Goal: Transaction & Acquisition: Purchase product/service

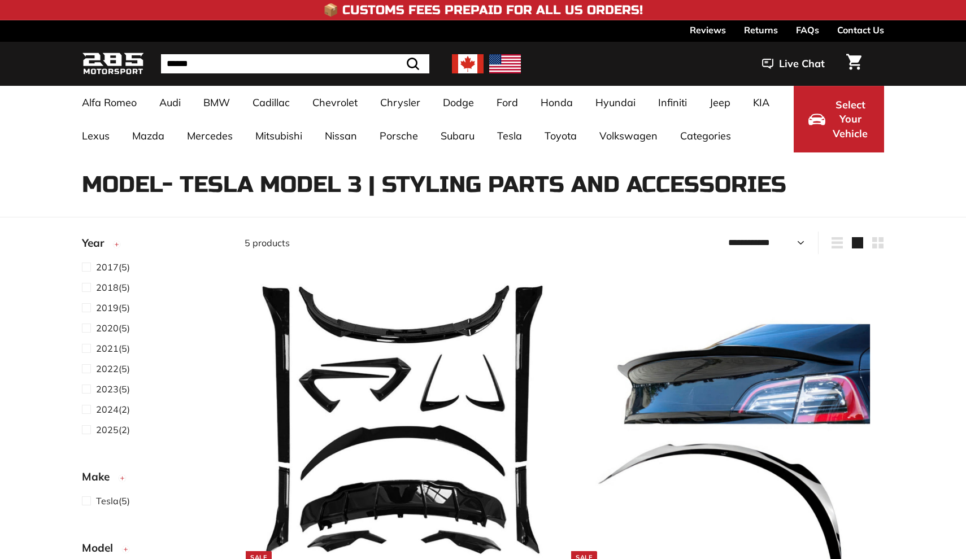
select select "**********"
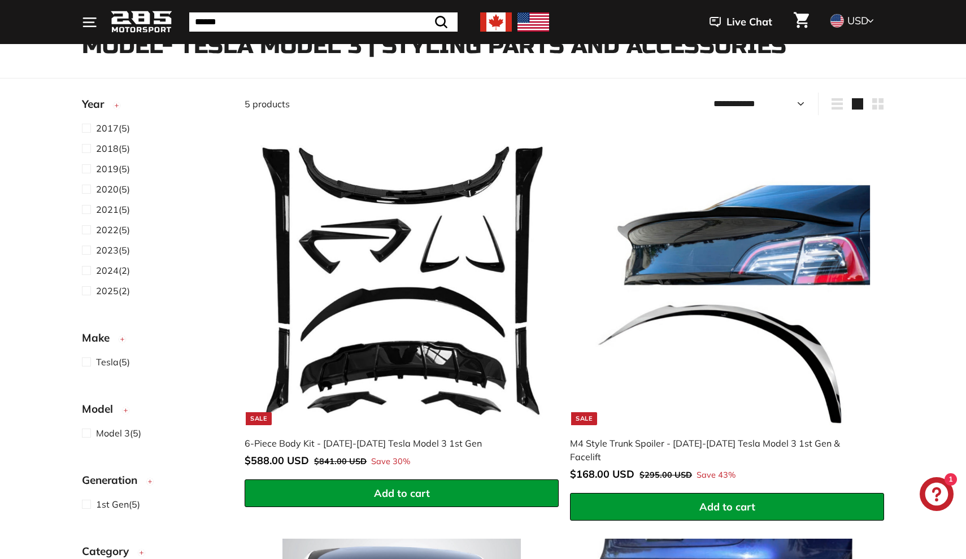
scroll to position [133, 0]
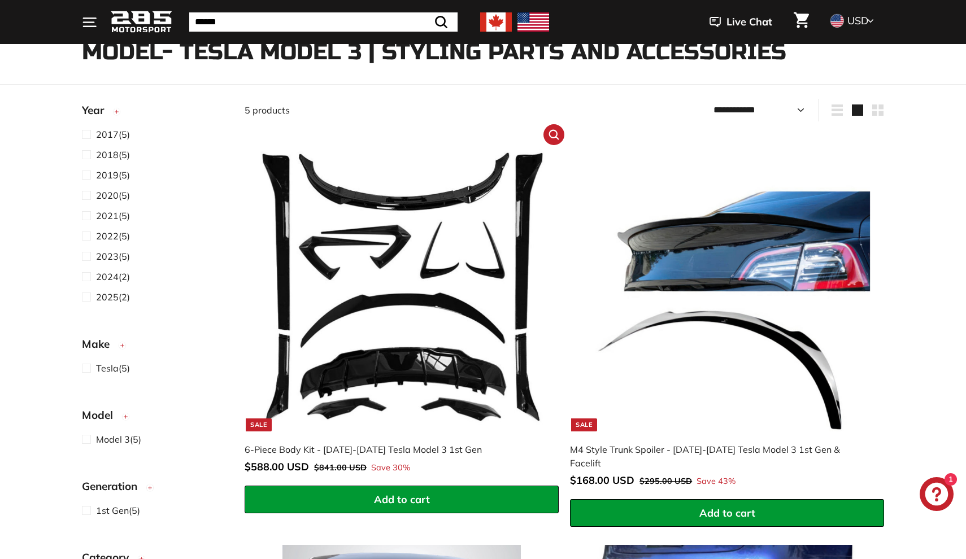
click at [432, 357] on img at bounding box center [402, 286] width 289 height 289
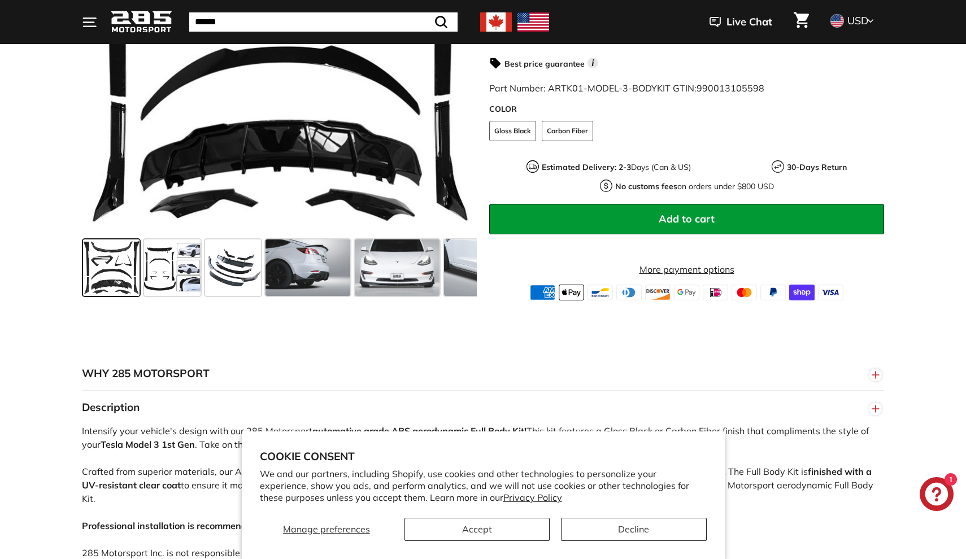
scroll to position [390, 0]
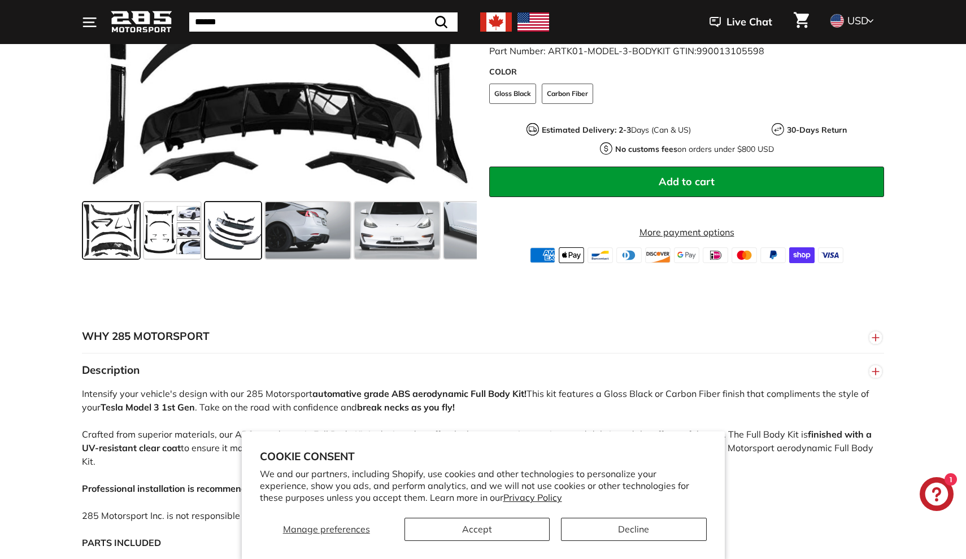
click at [258, 229] on span at bounding box center [233, 230] width 56 height 56
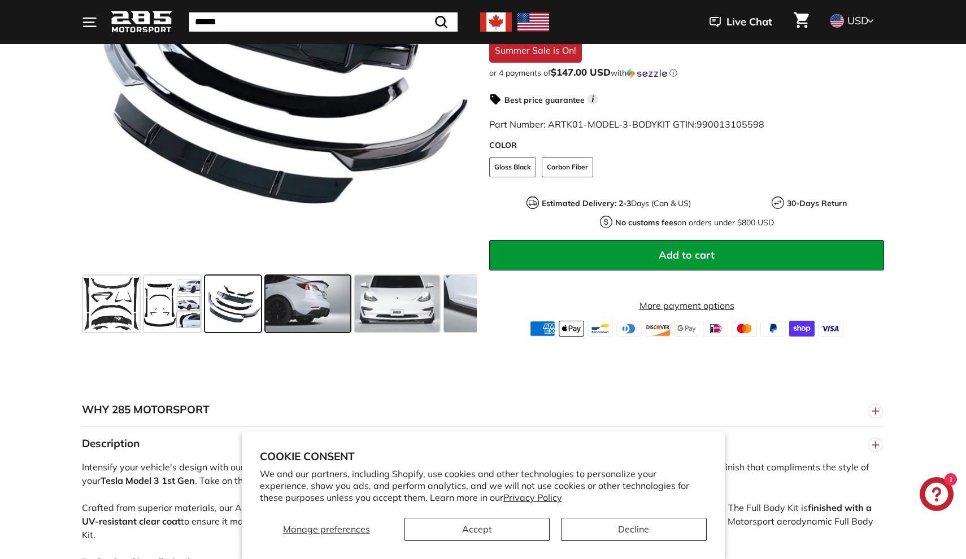
scroll to position [185, 0]
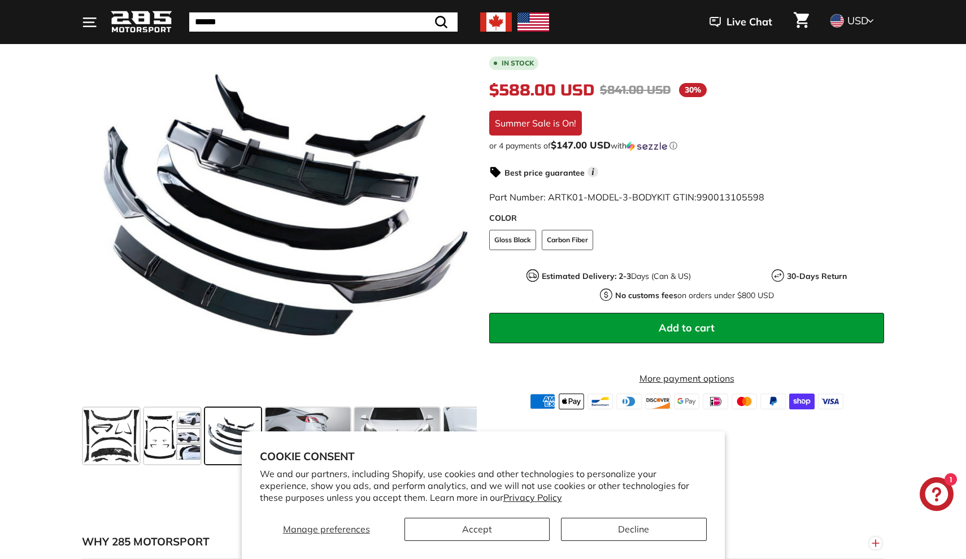
click at [506, 537] on button "Accept" at bounding box center [476, 529] width 145 height 23
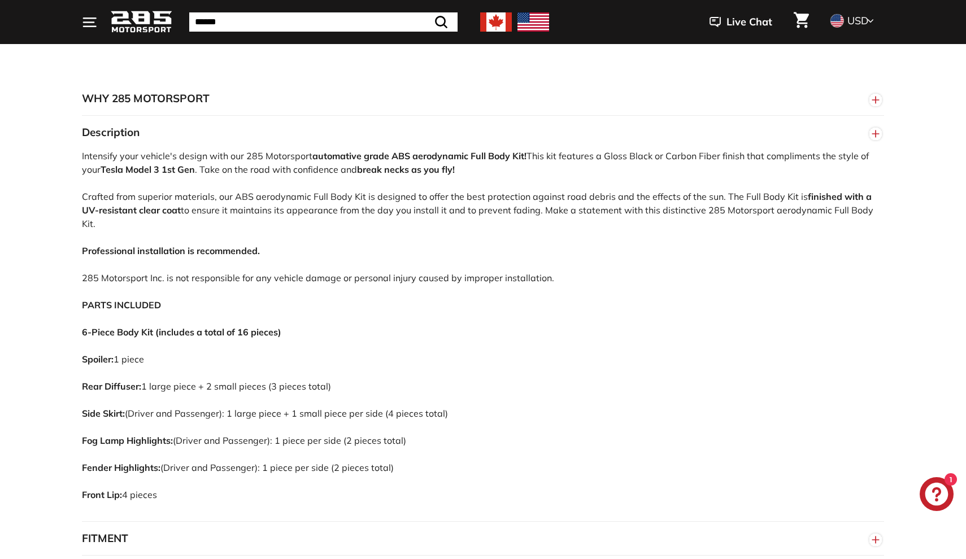
scroll to position [629, 0]
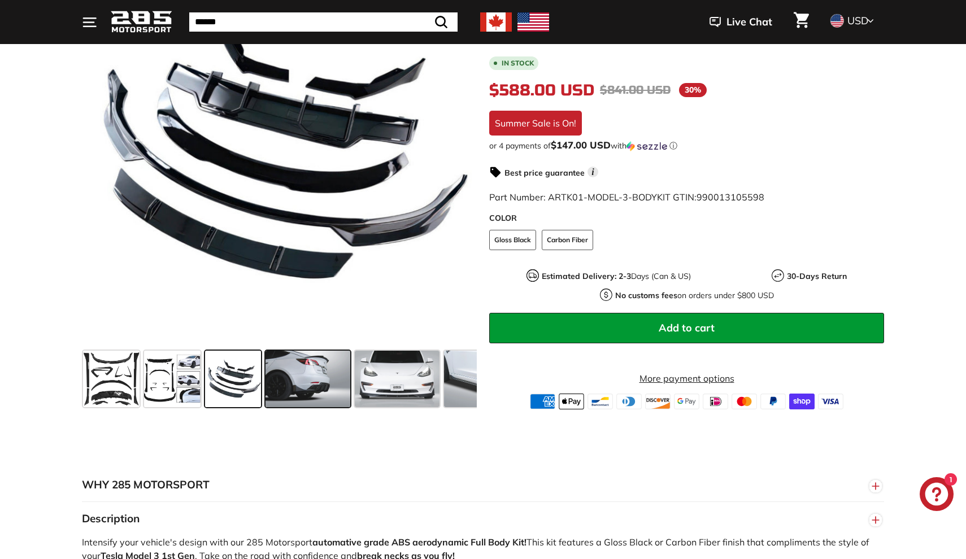
click at [276, 407] on div at bounding box center [307, 378] width 89 height 61
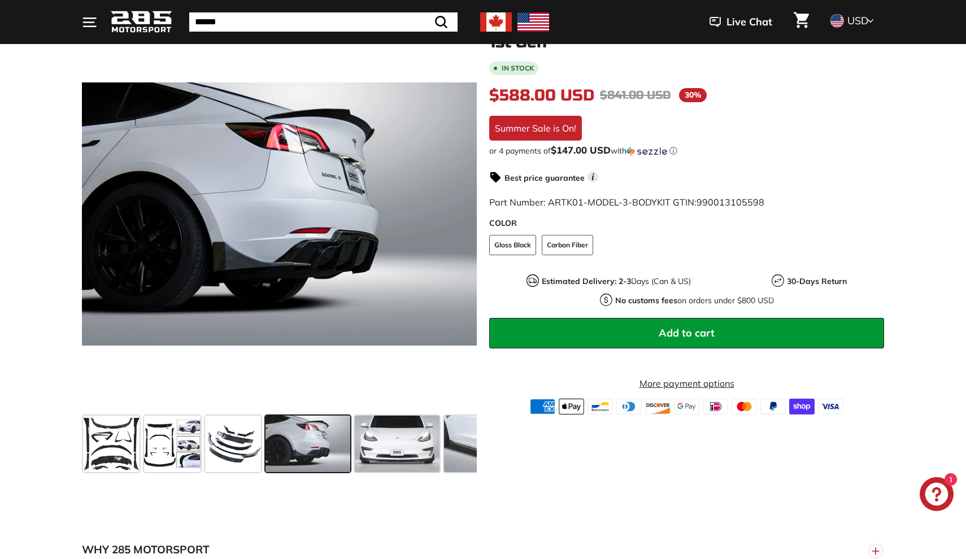
scroll to position [165, 0]
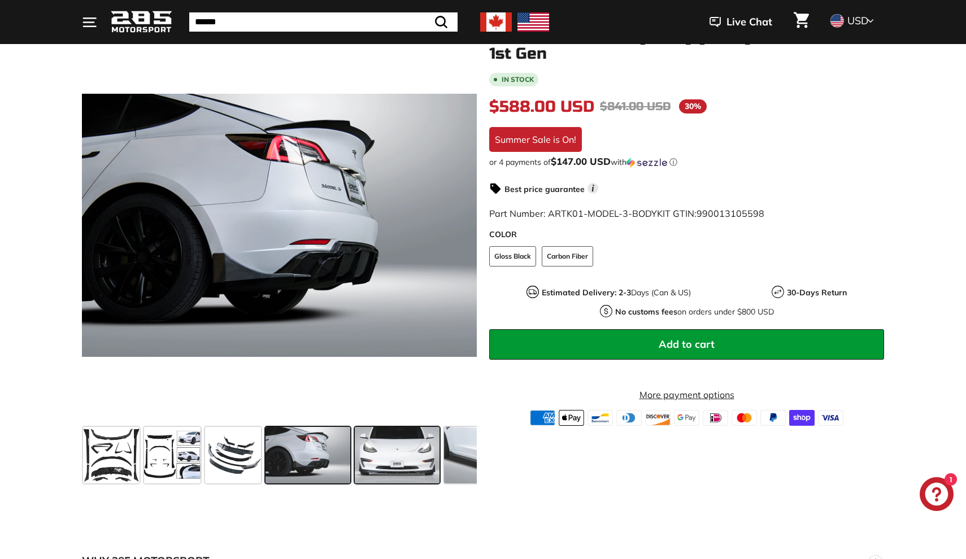
click at [387, 456] on span at bounding box center [397, 455] width 85 height 56
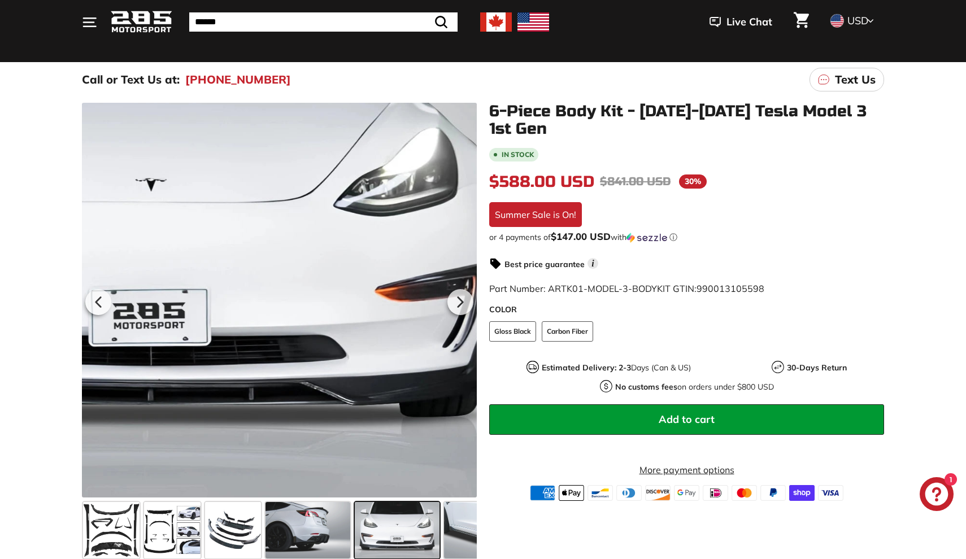
scroll to position [95, 0]
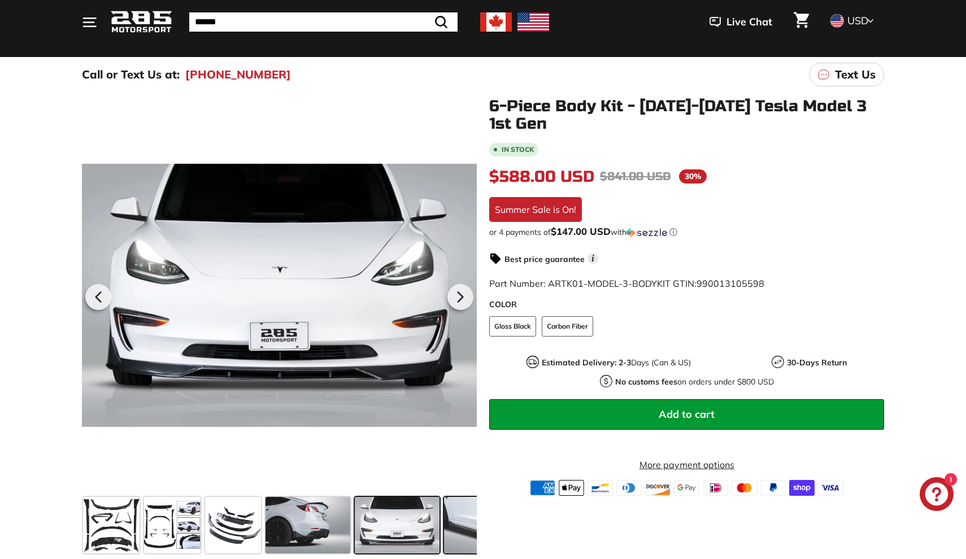
click at [472, 526] on span at bounding box center [486, 525] width 85 height 56
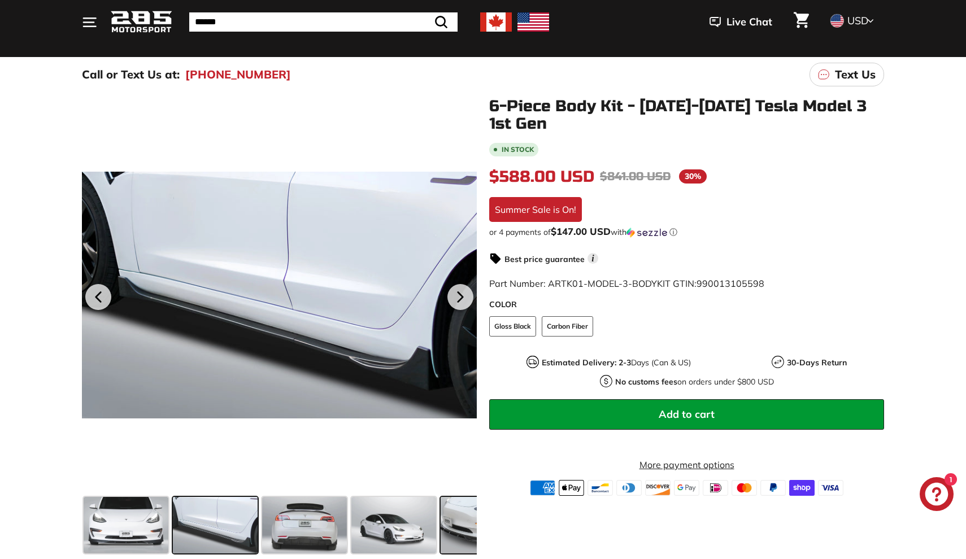
click at [459, 526] on span at bounding box center [483, 525] width 85 height 56
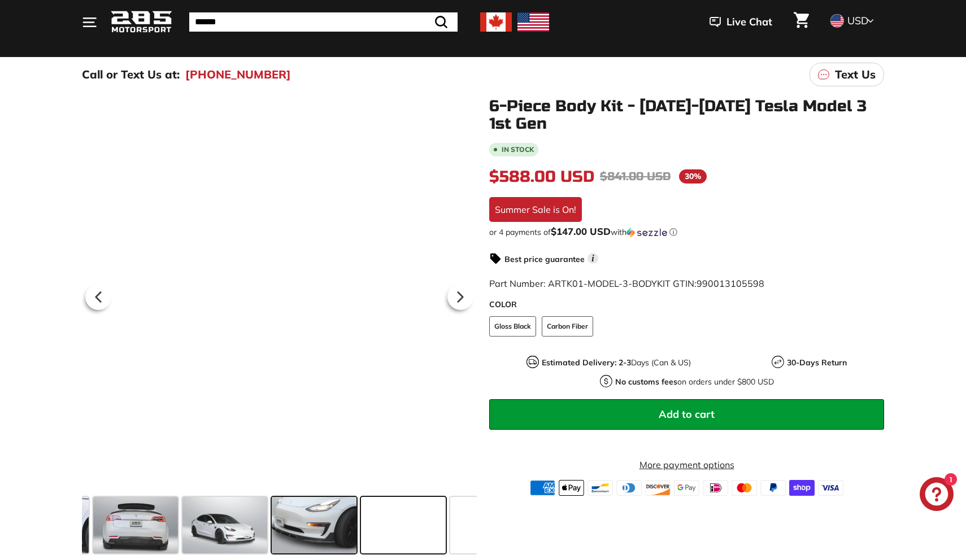
scroll to position [0, 474]
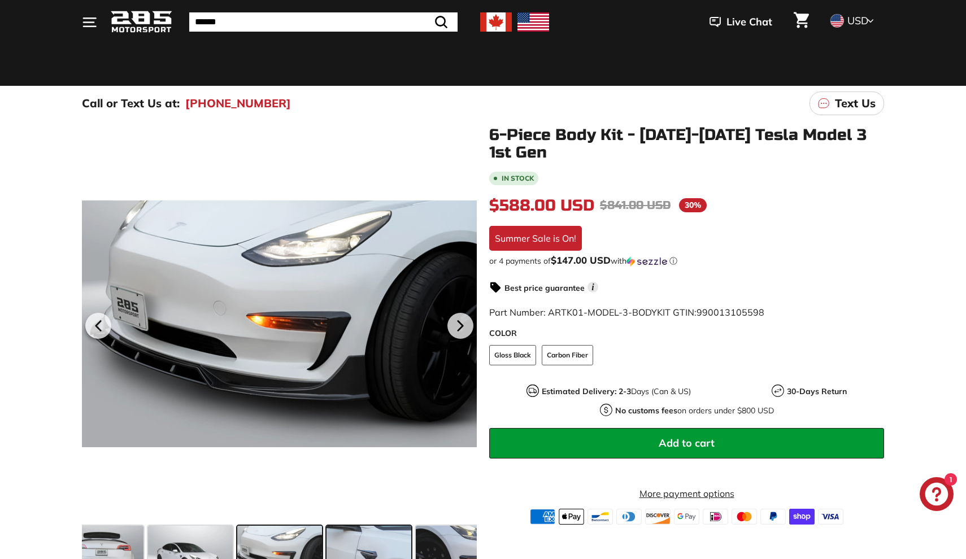
click at [390, 552] on span at bounding box center [368, 554] width 85 height 56
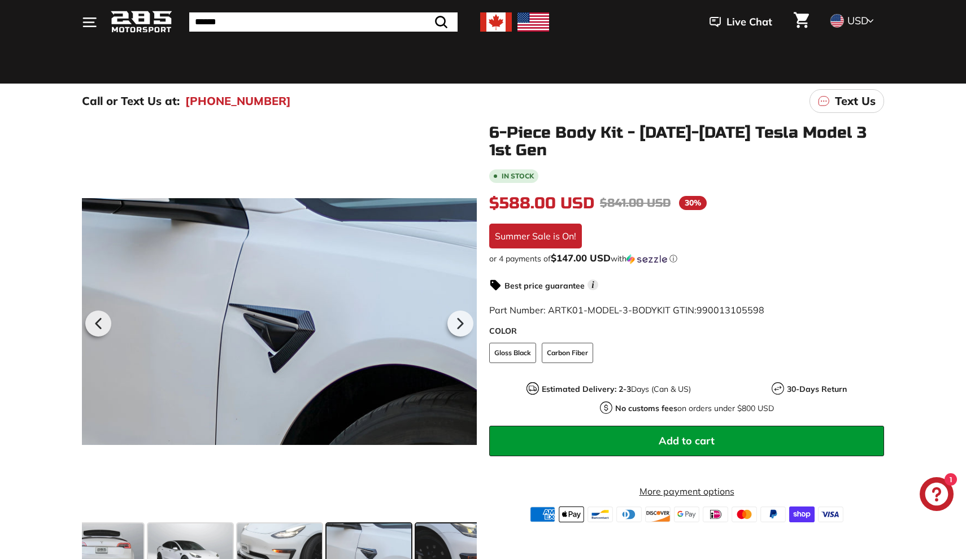
click at [455, 527] on span at bounding box center [458, 552] width 85 height 56
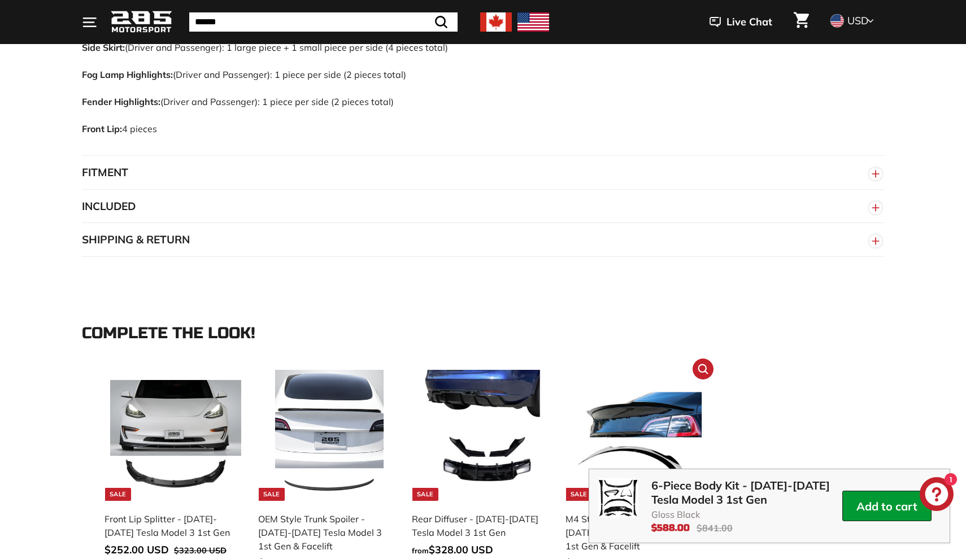
scroll to position [980, 0]
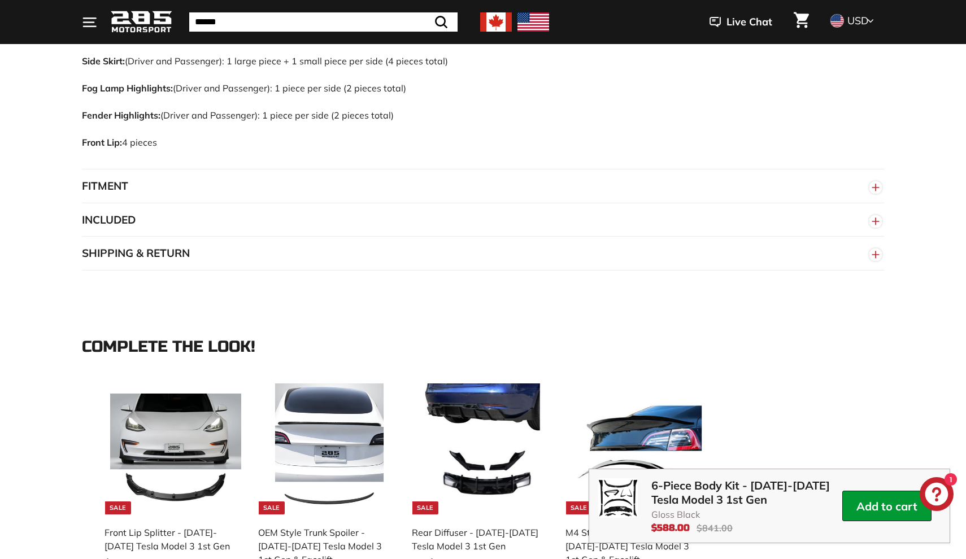
click at [716, 178] on button "FITMENT" at bounding box center [483, 186] width 802 height 34
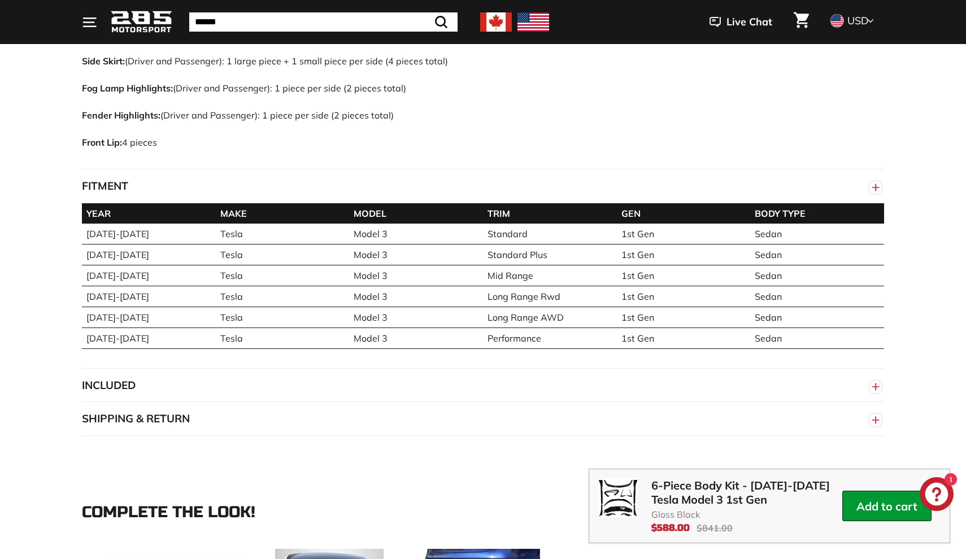
click at [716, 178] on button "FITMENT" at bounding box center [483, 186] width 802 height 34
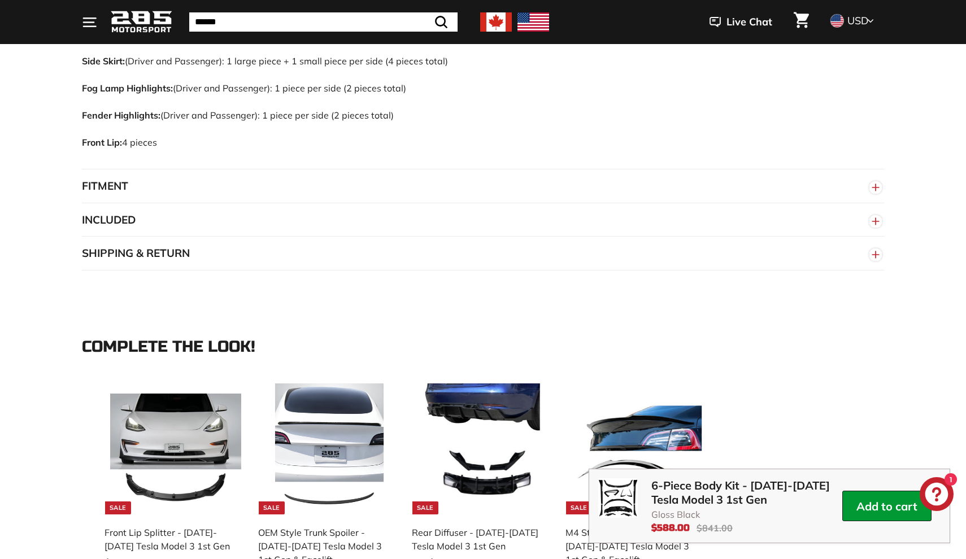
click at [644, 203] on button "INCLUDED" at bounding box center [483, 220] width 802 height 34
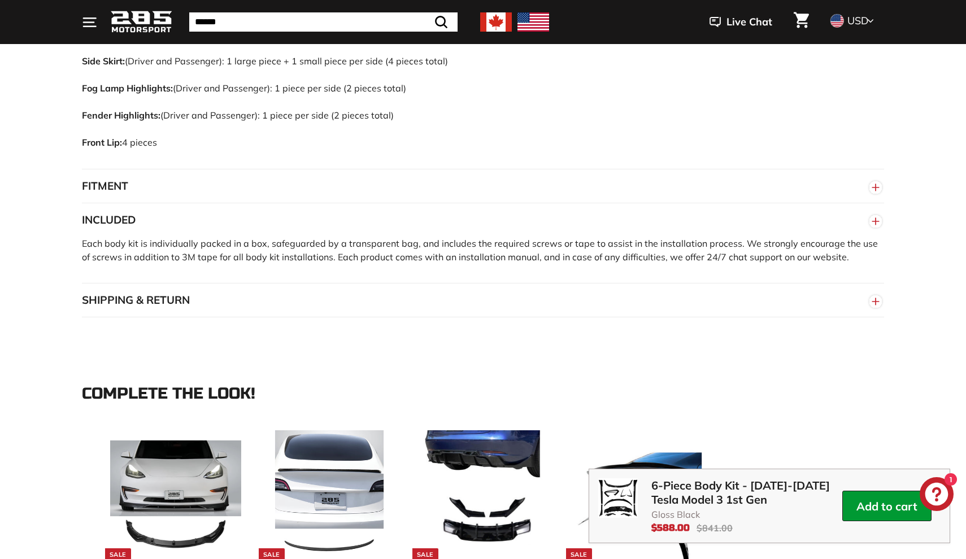
click at [642, 204] on button "INCLUDED" at bounding box center [483, 220] width 802 height 34
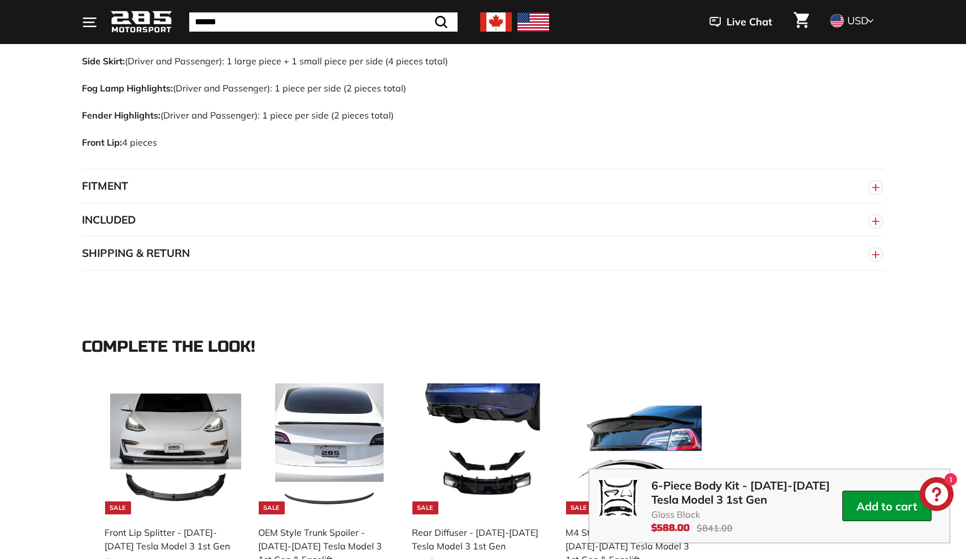
click at [610, 237] on button "SHIPPING & RETURN" at bounding box center [483, 254] width 802 height 34
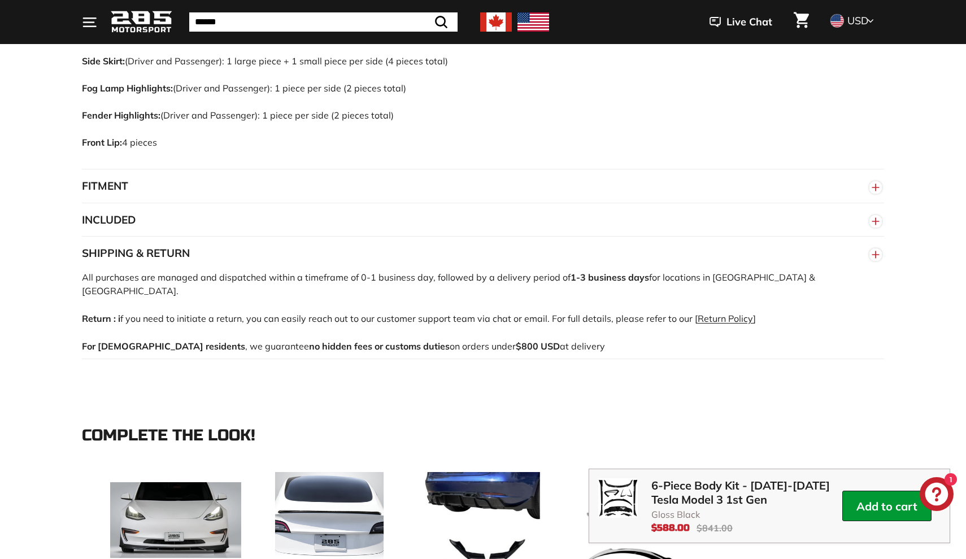
click at [610, 237] on button "SHIPPING & RETURN" at bounding box center [483, 254] width 802 height 34
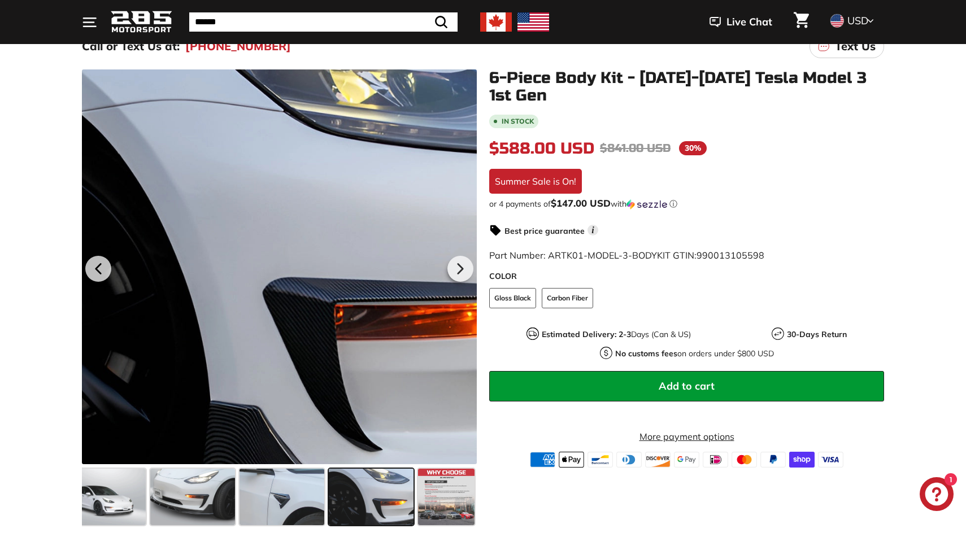
scroll to position [142, 0]
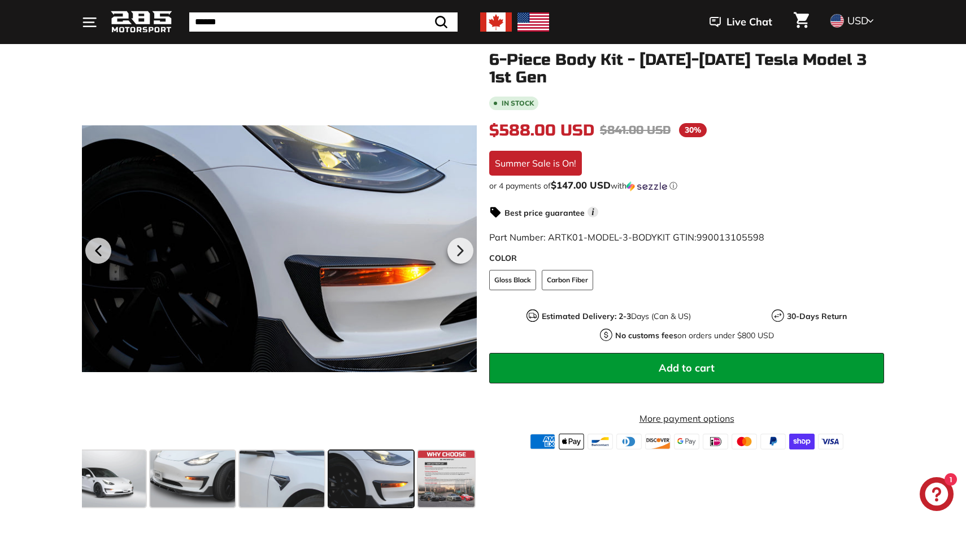
click at [344, 474] on span at bounding box center [371, 479] width 85 height 56
click at [438, 478] on span at bounding box center [446, 479] width 56 height 56
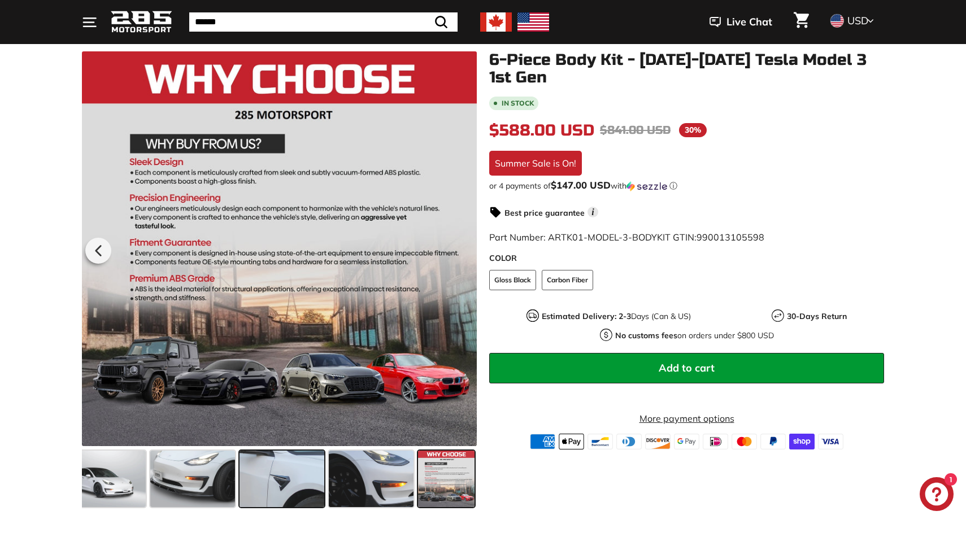
click at [249, 462] on span at bounding box center [281, 479] width 85 height 56
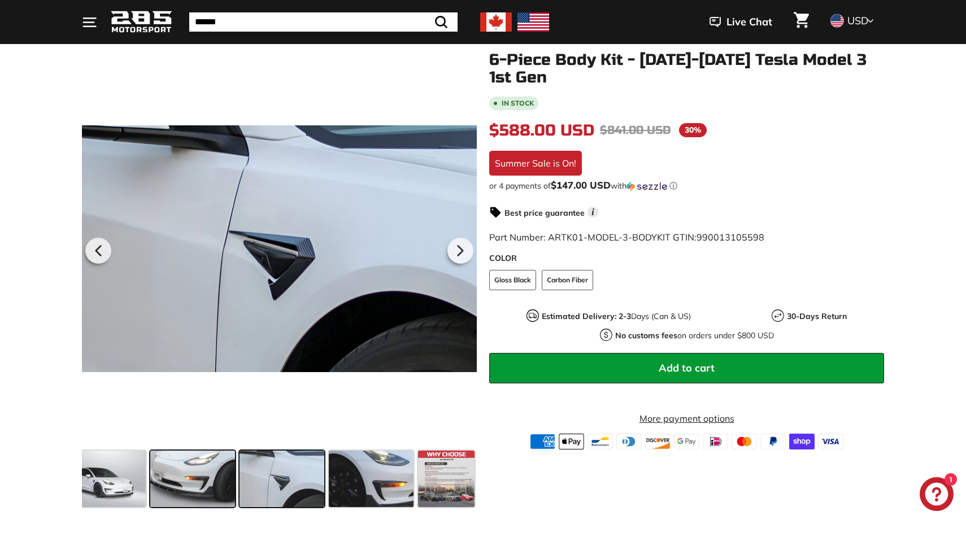
click at [204, 465] on span at bounding box center [192, 479] width 85 height 56
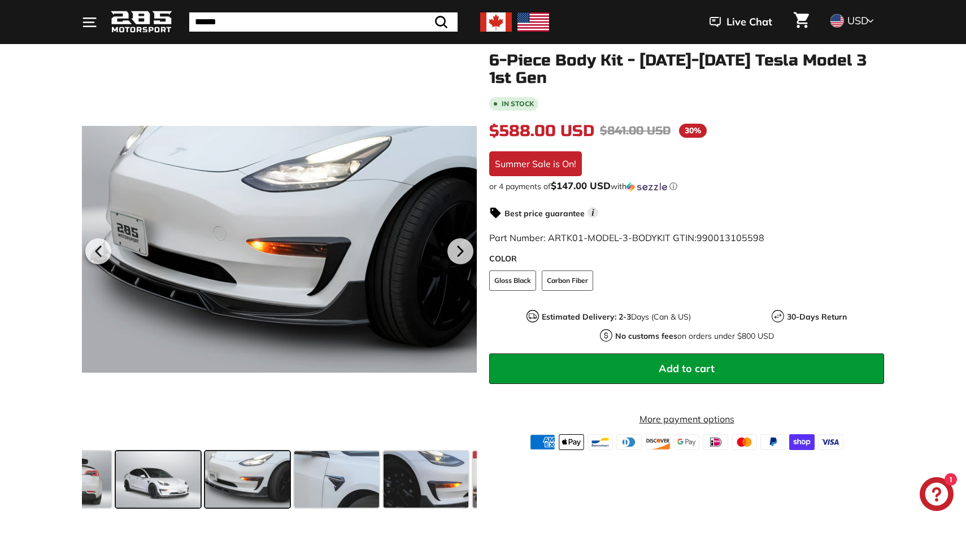
scroll to position [141, 0]
click at [162, 480] on span at bounding box center [158, 479] width 85 height 56
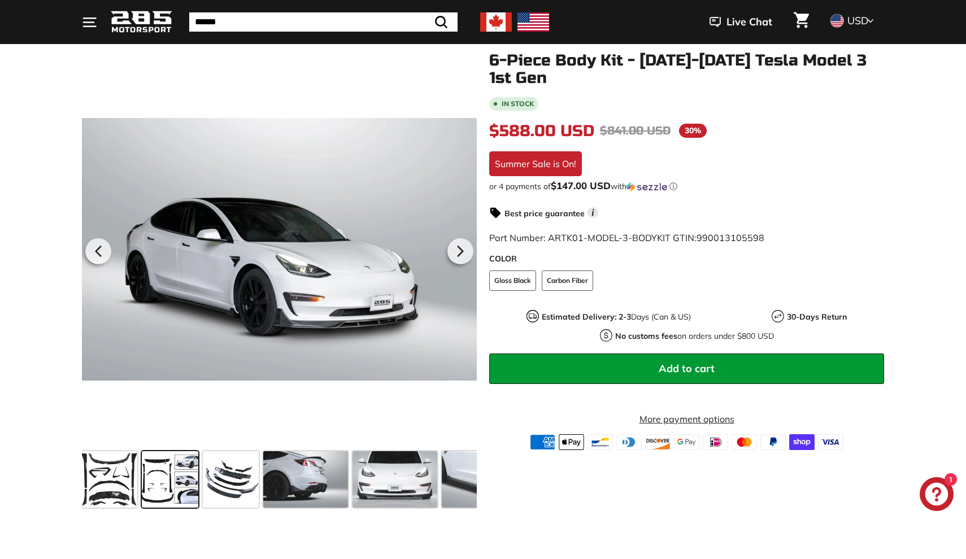
click at [159, 479] on span at bounding box center [170, 479] width 56 height 56
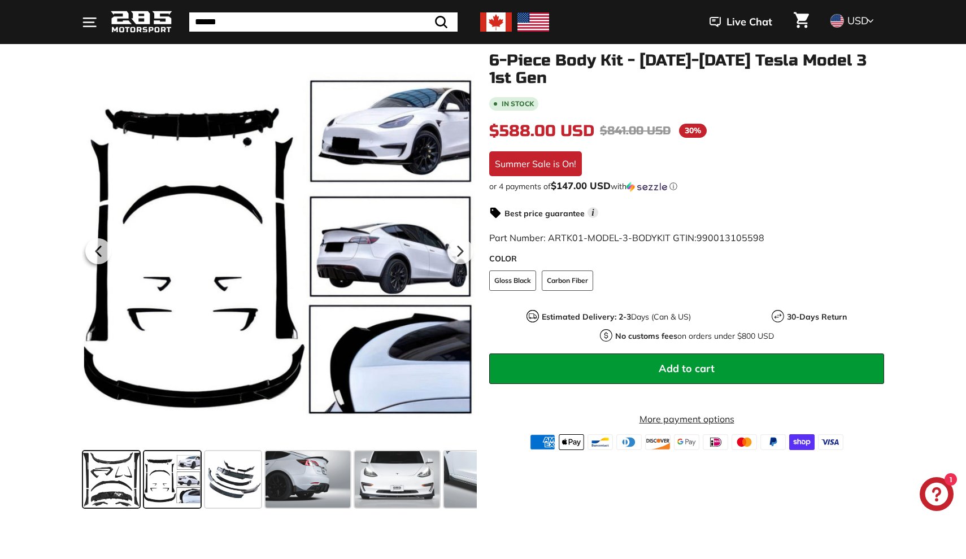
scroll to position [0, 0]
click at [120, 477] on span at bounding box center [111, 479] width 56 height 56
